Goal: Task Accomplishment & Management: Use online tool/utility

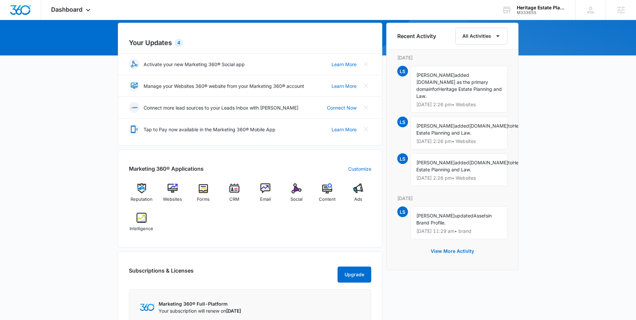
scroll to position [89, 0]
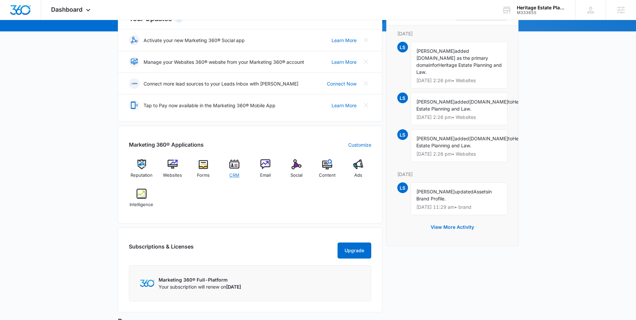
click at [230, 160] on img at bounding box center [234, 164] width 10 height 10
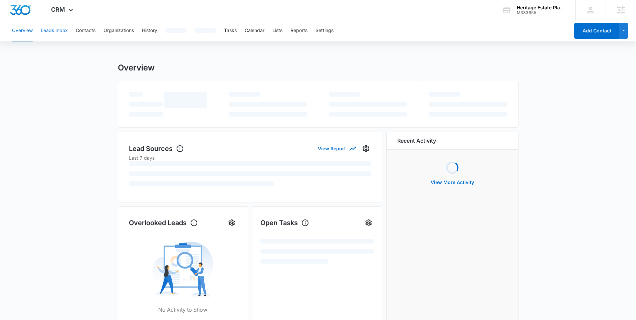
click at [61, 33] on button "Leads Inbox" at bounding box center [54, 30] width 27 height 21
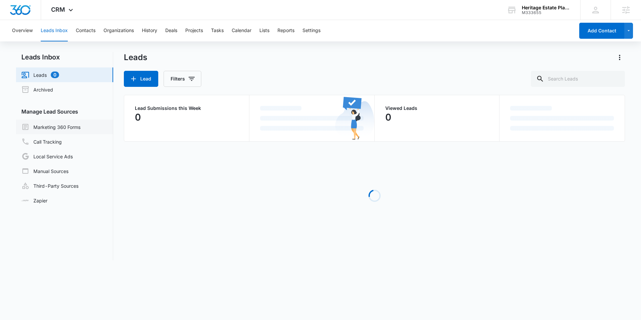
click at [61, 123] on link "Marketing 360 Forms" at bounding box center [50, 127] width 59 height 8
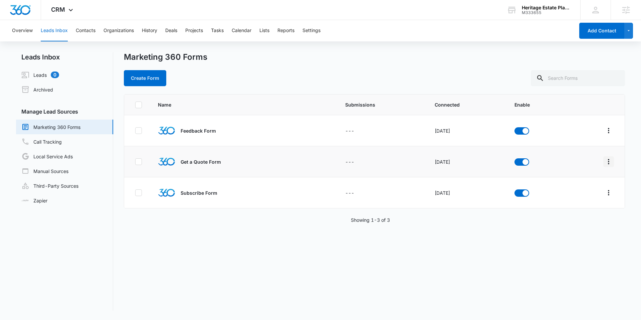
click at [490, 164] on icon "Overflow Menu" at bounding box center [609, 162] width 8 height 8
click at [490, 198] on button "Field Mapping" at bounding box center [578, 200] width 62 height 10
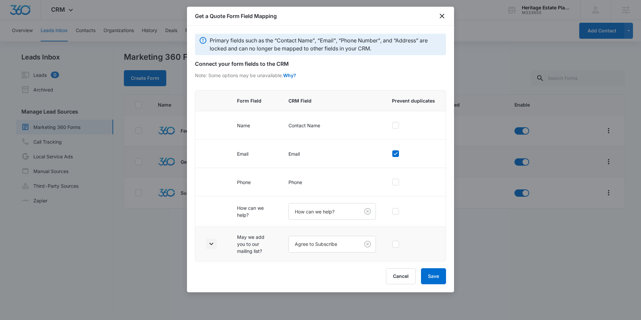
click at [209, 238] on icon "button" at bounding box center [211, 244] width 8 height 8
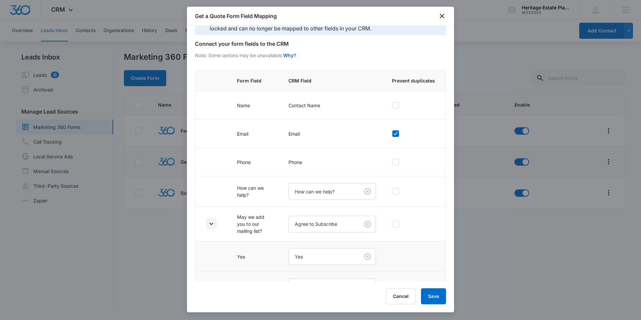
scroll to position [41, 0]
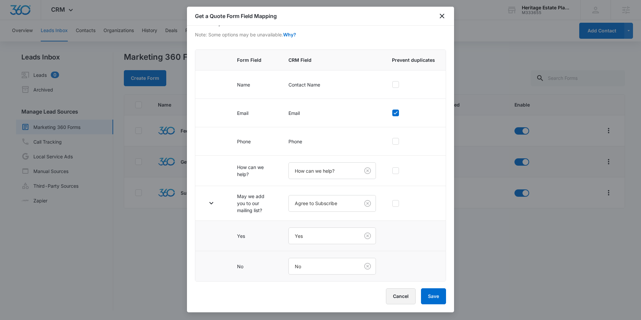
click at [398, 238] on button "Cancel" at bounding box center [401, 296] width 30 height 16
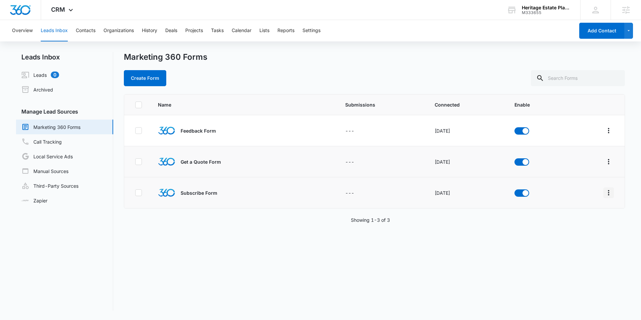
click at [490, 193] on icon "Overflow Menu" at bounding box center [609, 193] width 8 height 8
click at [490, 235] on button "Field Mapping" at bounding box center [578, 231] width 62 height 10
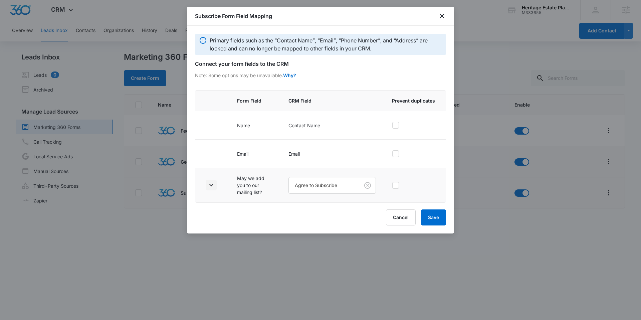
click at [212, 183] on icon "button" at bounding box center [211, 185] width 8 height 8
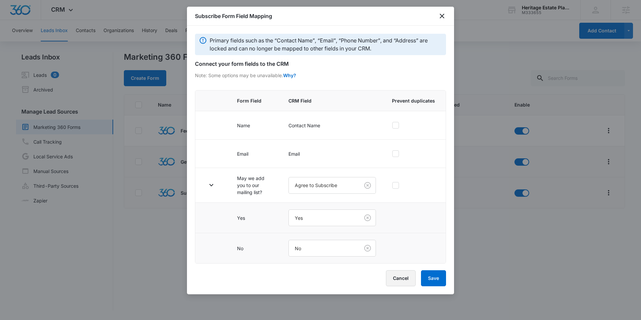
click at [395, 238] on button "Cancel" at bounding box center [401, 278] width 30 height 16
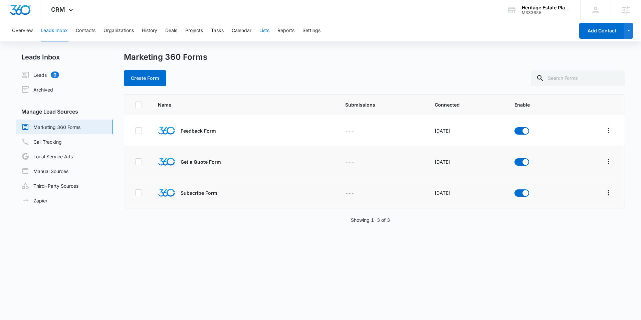
click at [262, 31] on button "Lists" at bounding box center [264, 30] width 10 height 21
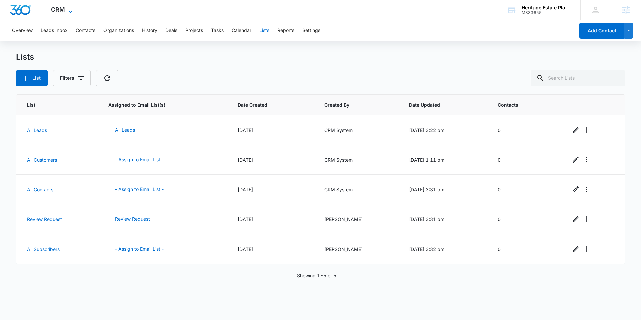
click at [55, 6] on span "CRM" at bounding box center [58, 9] width 14 height 7
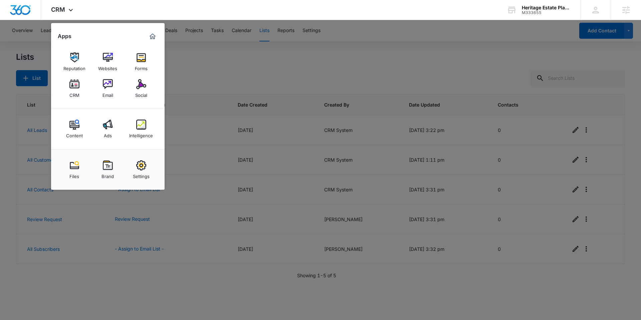
click at [225, 82] on div at bounding box center [320, 160] width 641 height 320
